Goal: Information Seeking & Learning: Learn about a topic

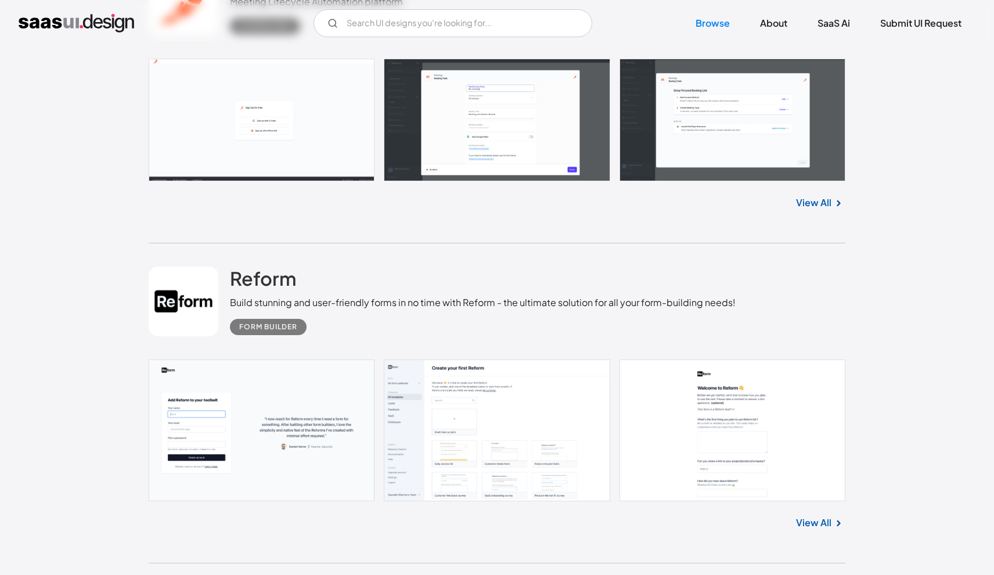
scroll to position [15539, 0]
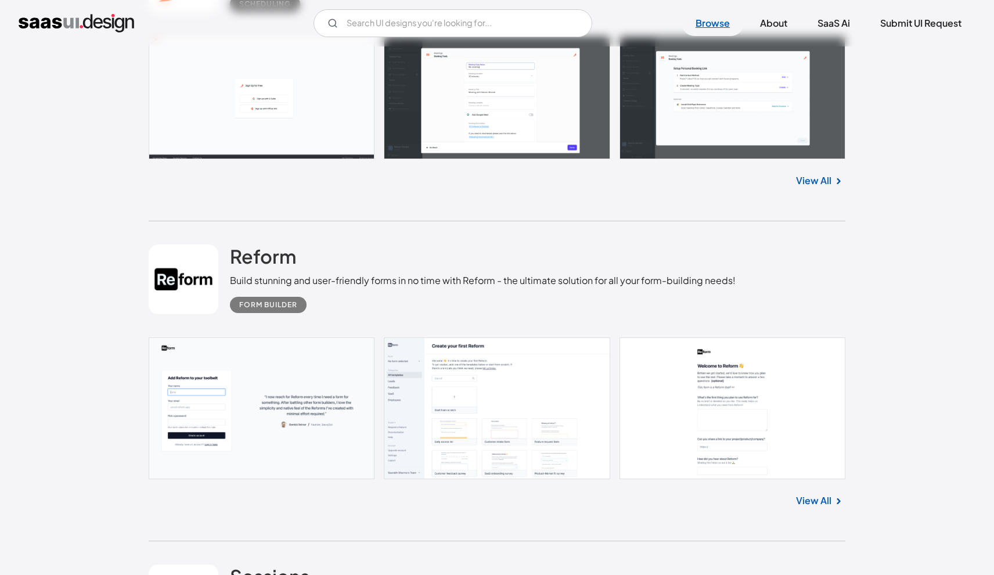
click at [720, 21] on link "Browse" at bounding box center [713, 23] width 62 height 26
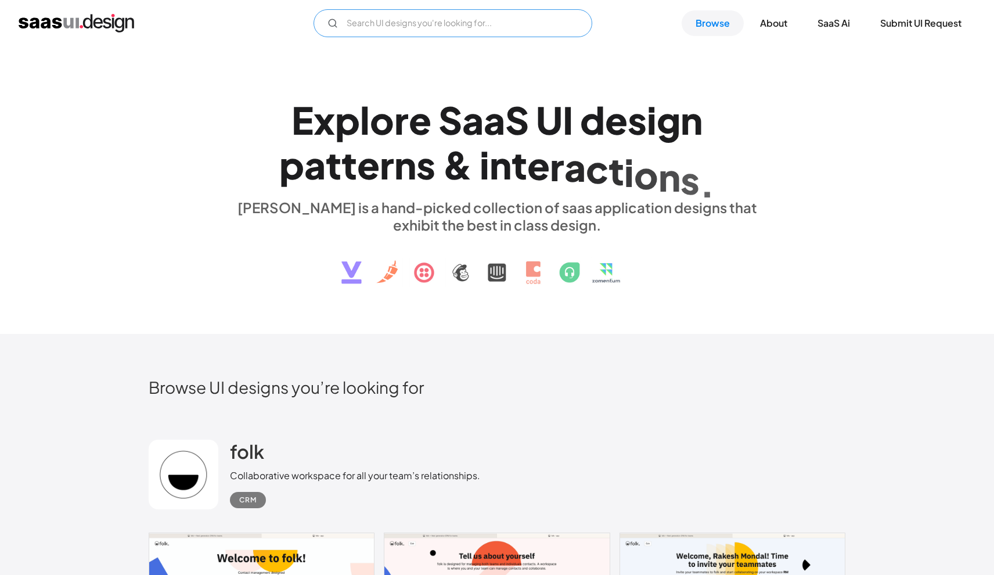
click at [468, 21] on input "Email Form" at bounding box center [452, 23] width 279 height 28
type input "dashboard"
drag, startPoint x: 401, startPoint y: 21, endPoint x: 326, endPoint y: 17, distance: 75.6
click at [328, 16] on input "dashboard" at bounding box center [452, 23] width 279 height 28
type input "cyber"
